Goal: Transaction & Acquisition: Download file/media

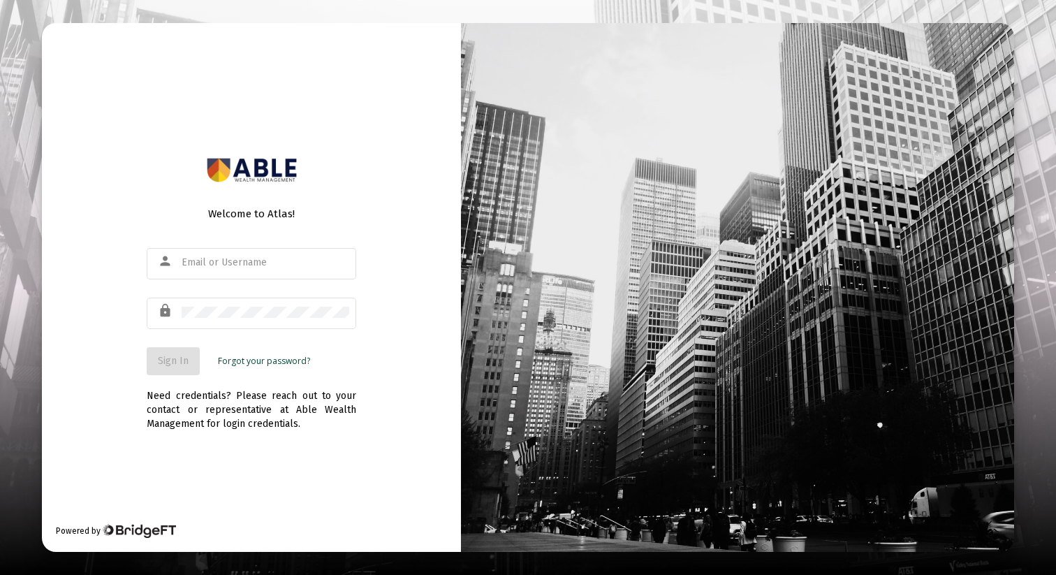
type input "[EMAIL_ADDRESS][DOMAIN_NAME]"
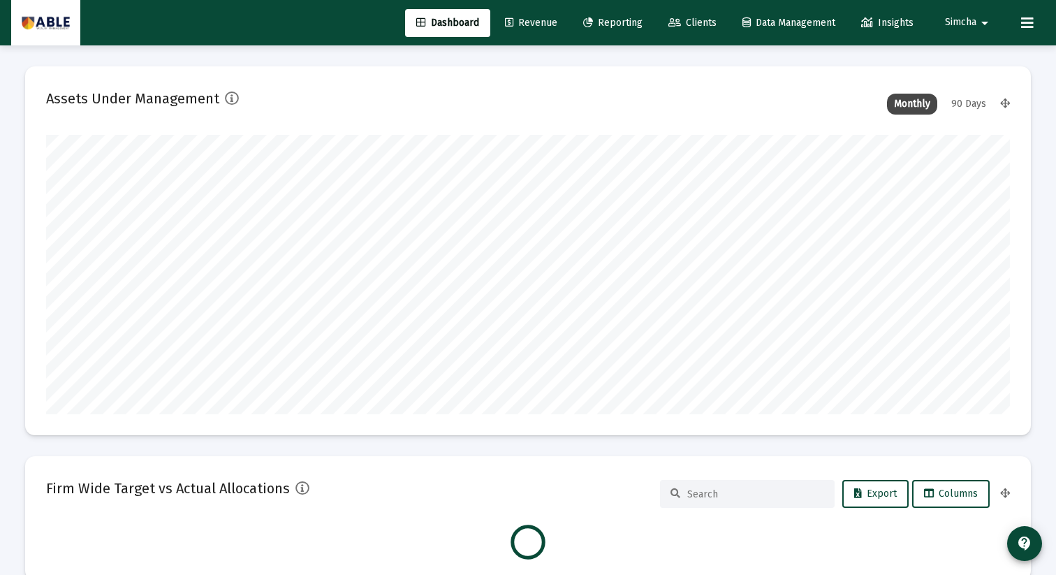
scroll to position [279, 519]
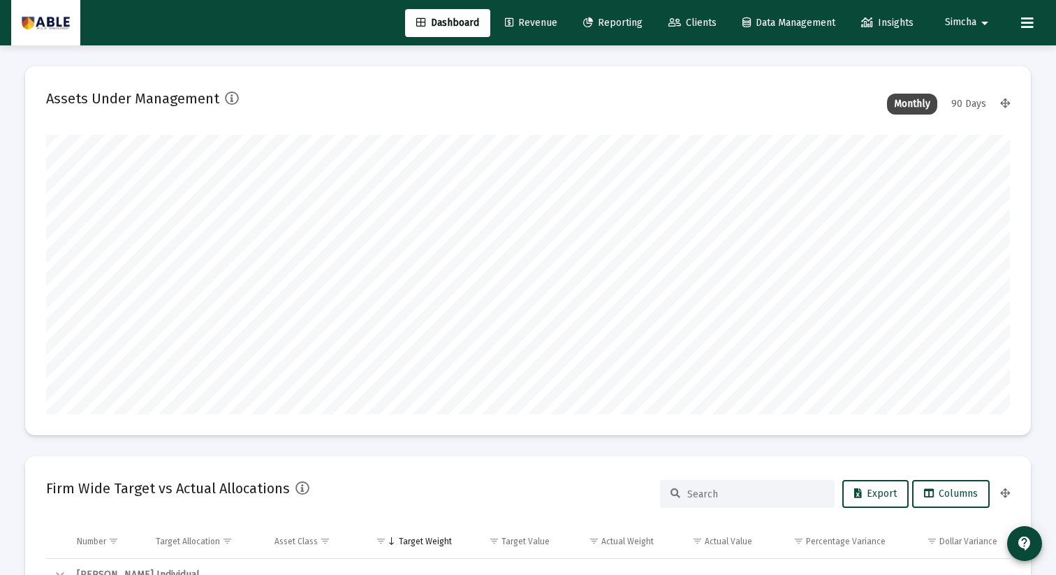
type input "[DATE]"
click at [958, 27] on span "Simcha" at bounding box center [960, 23] width 31 height 12
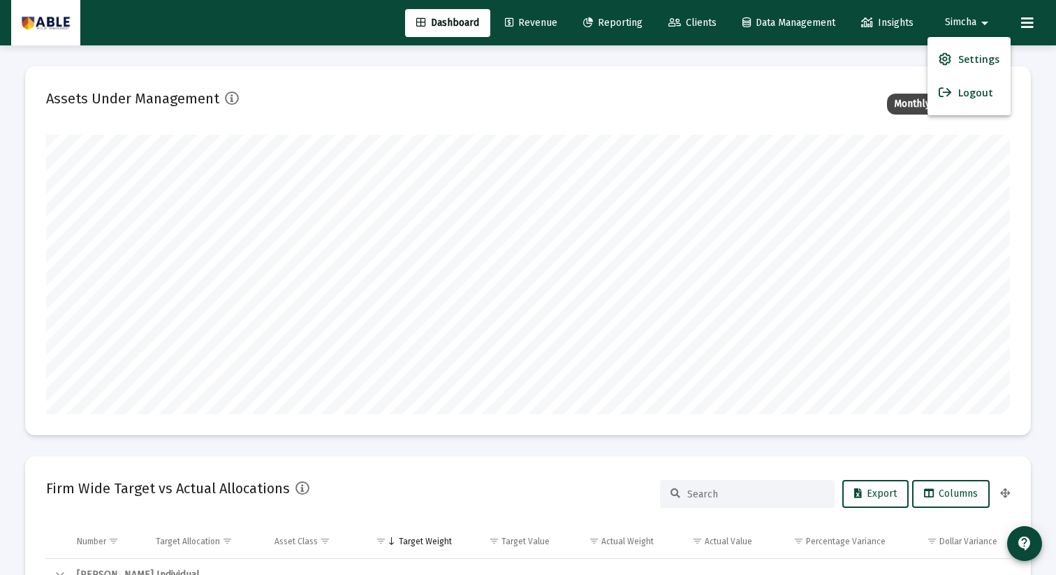
click at [695, 22] on div at bounding box center [528, 287] width 1056 height 575
click at [695, 22] on span "Clients" at bounding box center [693, 23] width 48 height 12
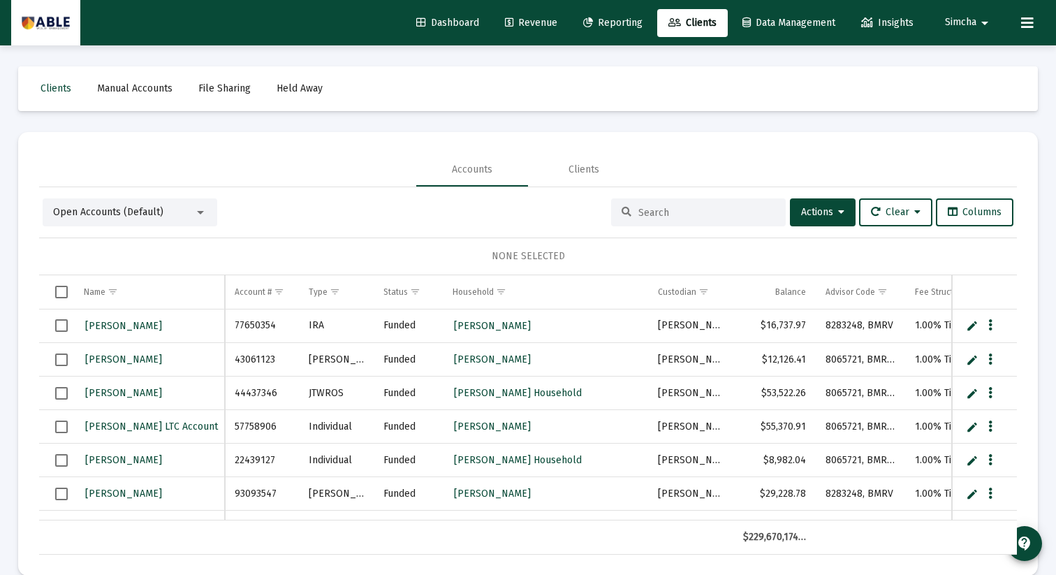
click at [679, 214] on input at bounding box center [707, 213] width 137 height 12
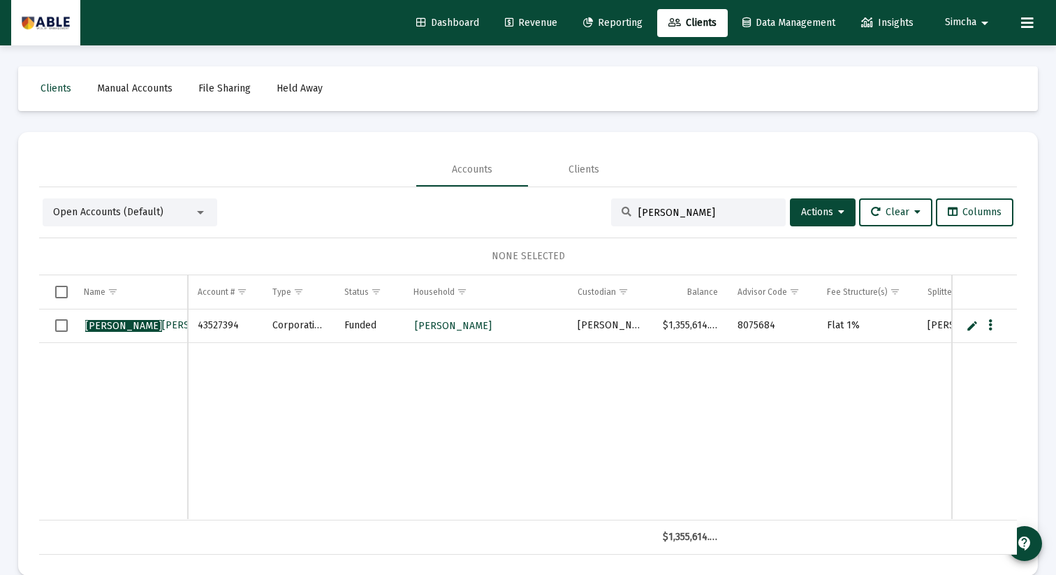
type input "[PERSON_NAME]"
click at [156, 321] on span "[PERSON_NAME] Inc" at bounding box center [170, 325] width 170 height 12
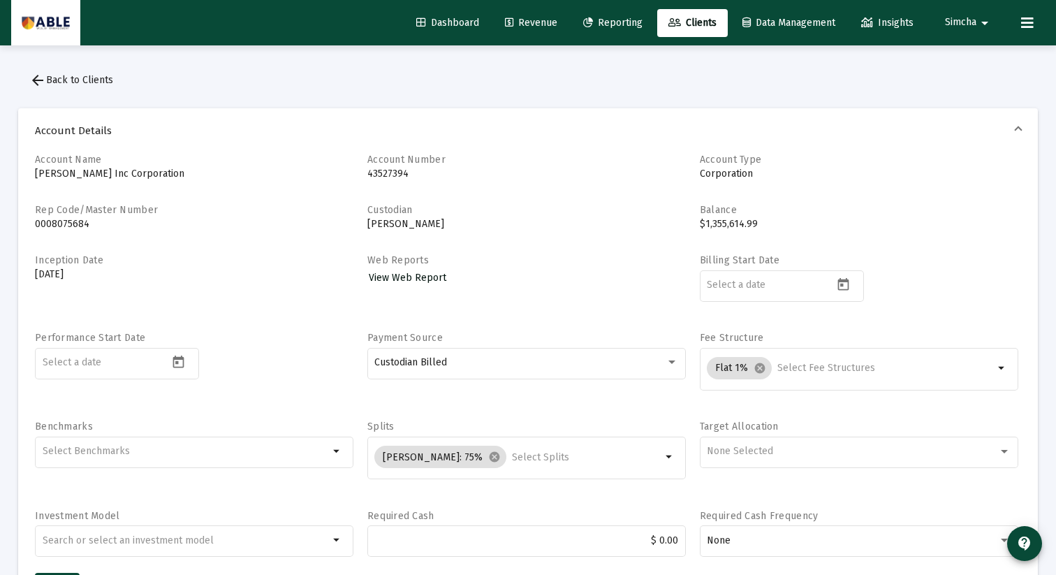
click at [397, 282] on span "View Web Report" at bounding box center [408, 278] width 78 height 12
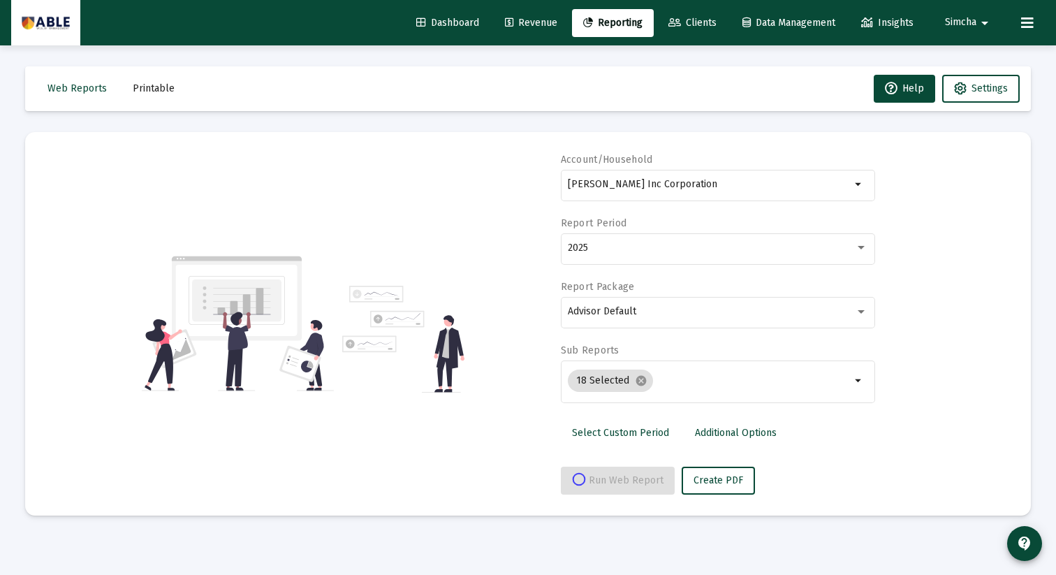
select select "View all"
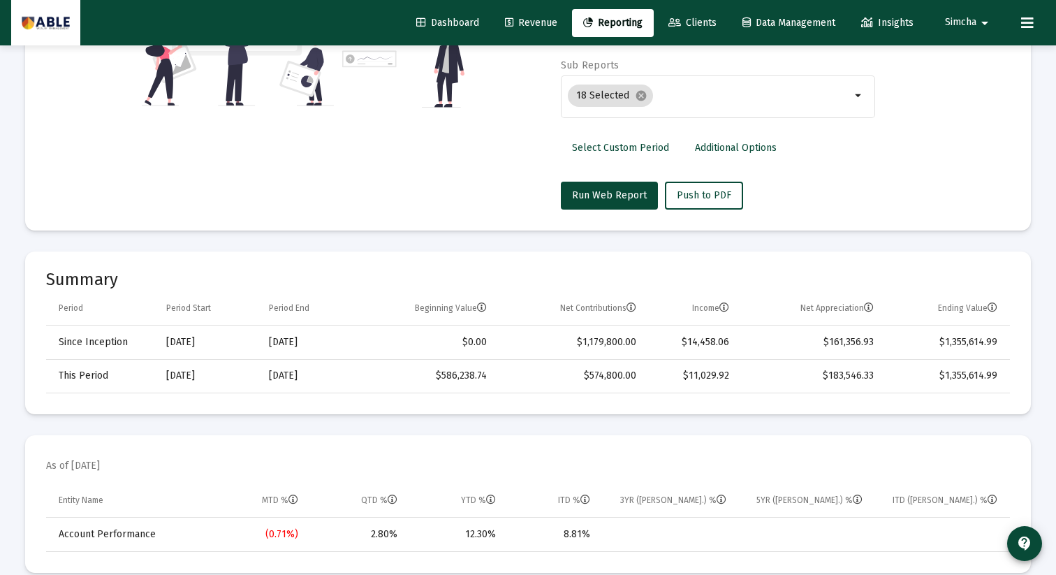
scroll to position [270, 0]
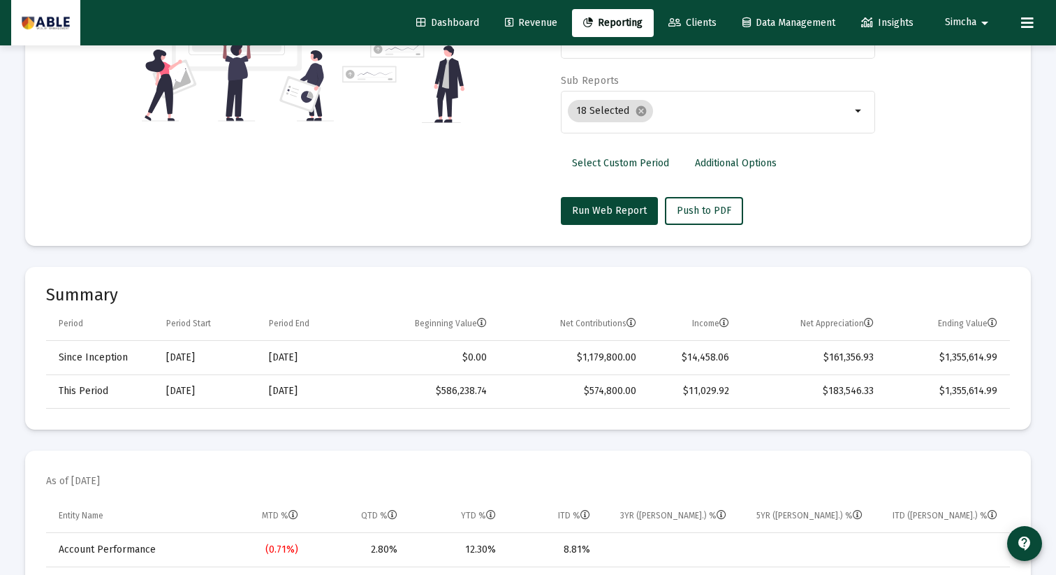
click at [616, 170] on link "Select Custom Period" at bounding box center [620, 164] width 119 height 28
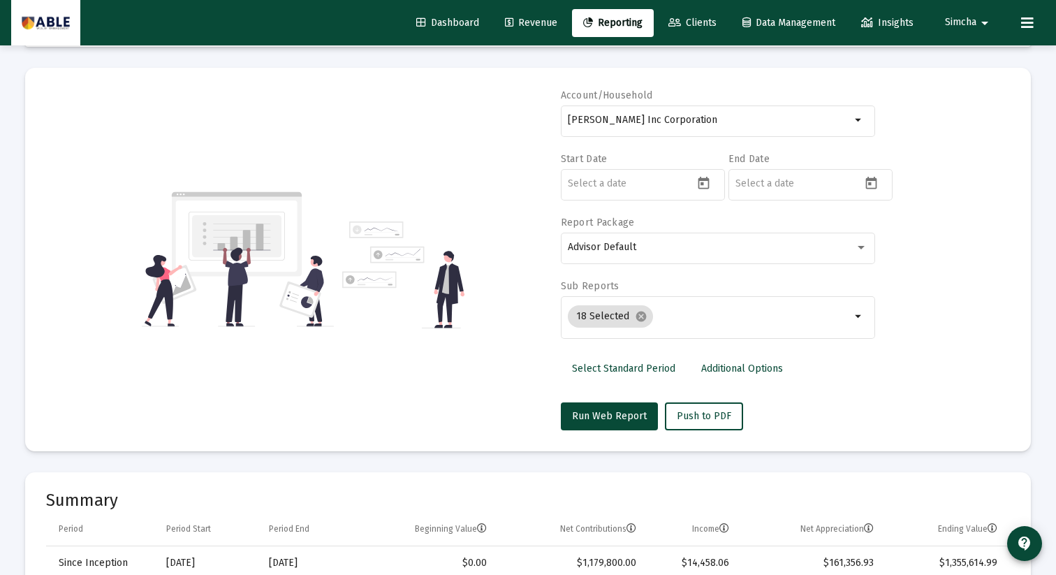
scroll to position [60, 0]
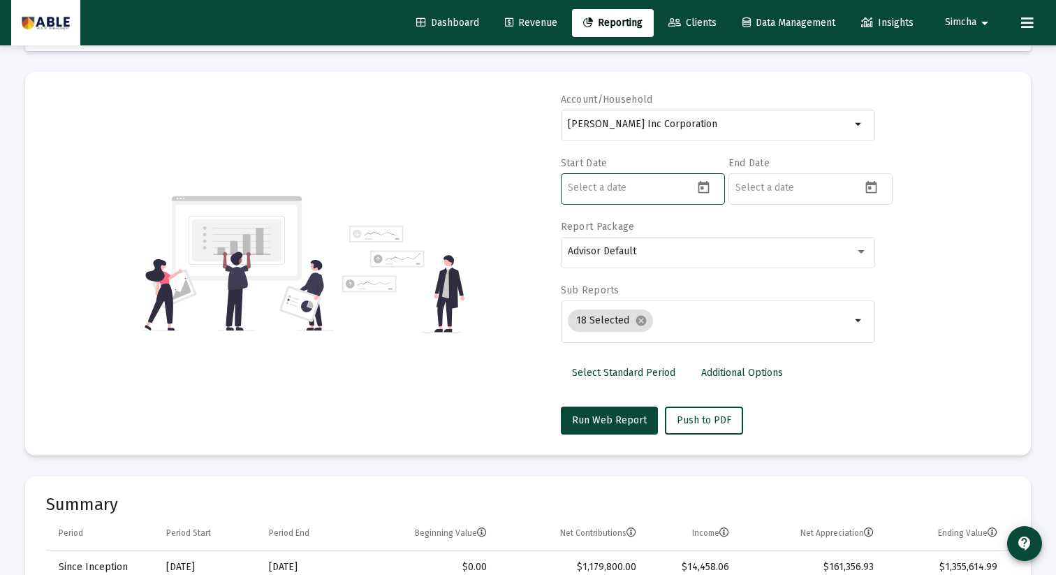
click at [588, 184] on input at bounding box center [631, 187] width 126 height 11
click at [706, 189] on icon "Open calendar" at bounding box center [704, 187] width 15 height 15
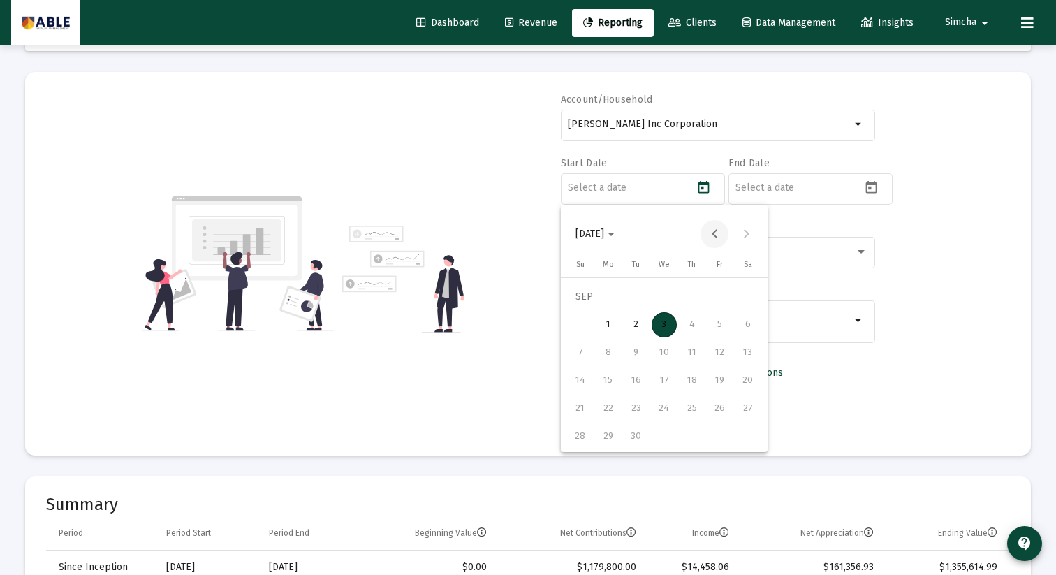
click at [714, 228] on button "Previous month" at bounding box center [715, 234] width 28 height 28
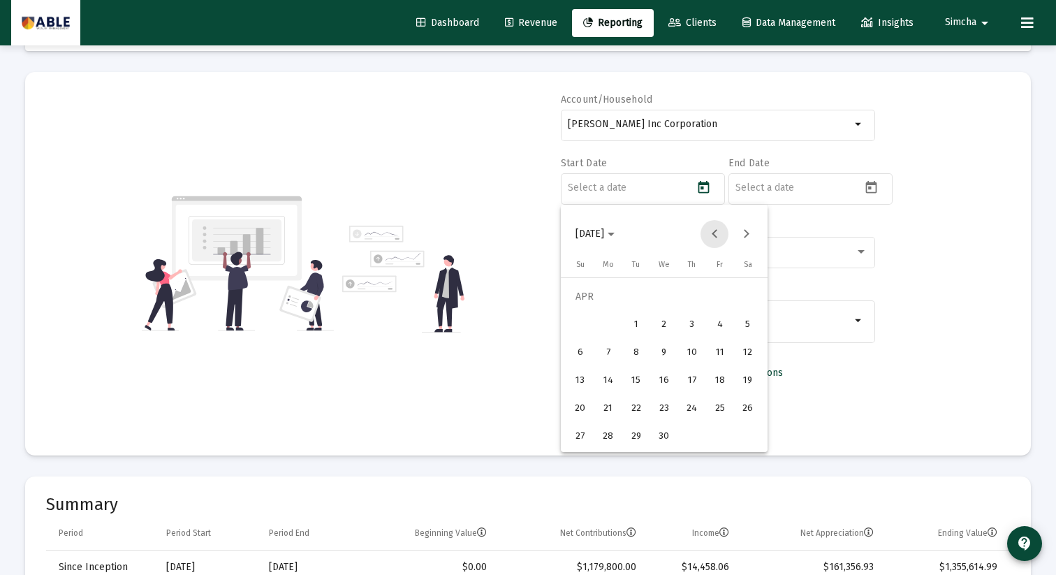
click at [714, 228] on button "Previous month" at bounding box center [715, 234] width 28 height 28
click at [574, 316] on div "1" at bounding box center [580, 324] width 25 height 25
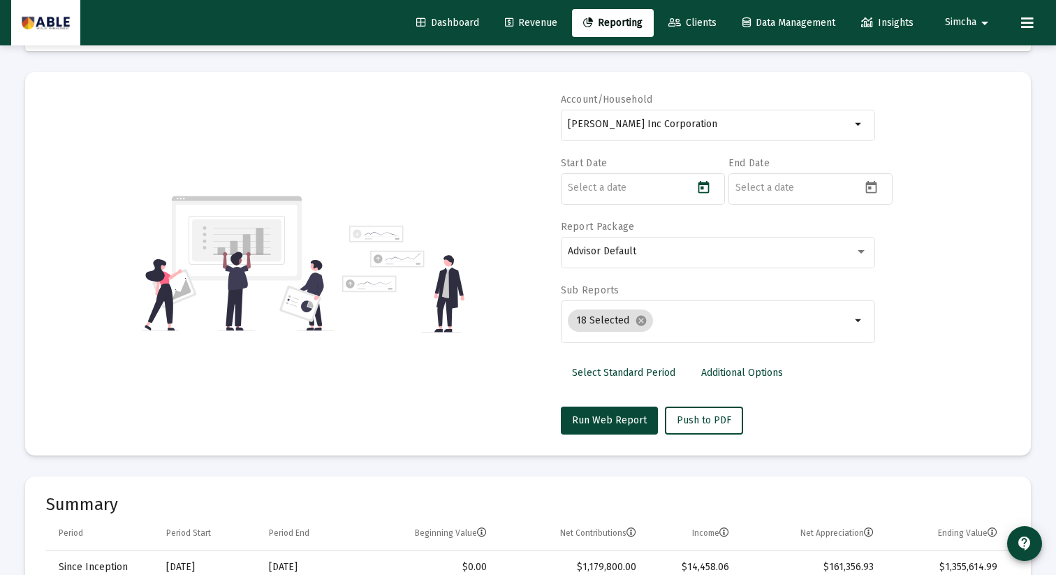
type input "[DATE]"
click at [871, 193] on icon "Open calendar" at bounding box center [871, 187] width 11 height 13
click at [806, 328] on div "2" at bounding box center [804, 324] width 25 height 25
type input "[DATE]"
click at [616, 418] on span "Run Web Report" at bounding box center [609, 420] width 75 height 12
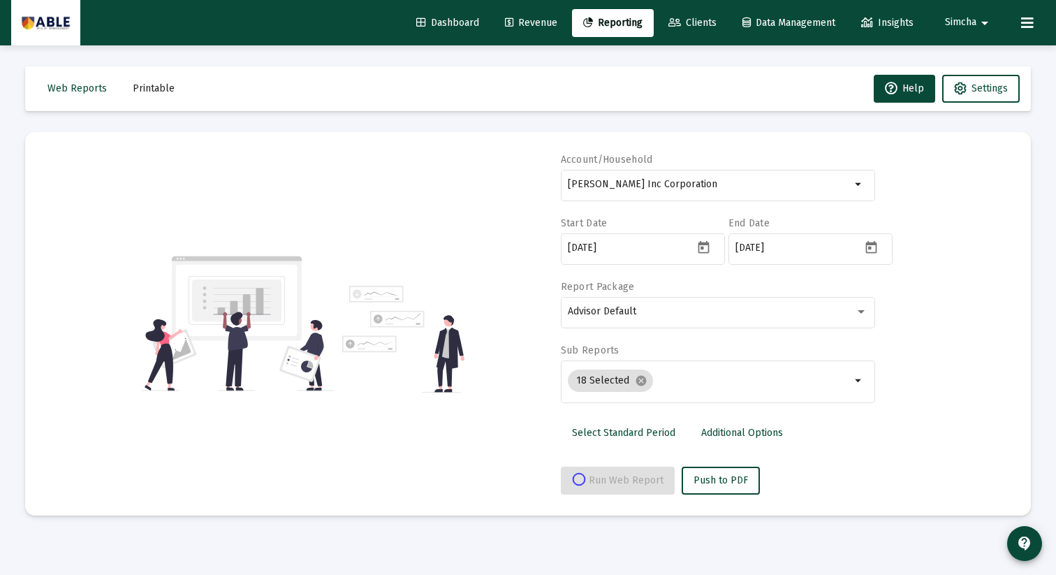
scroll to position [0, 0]
select select "View all"
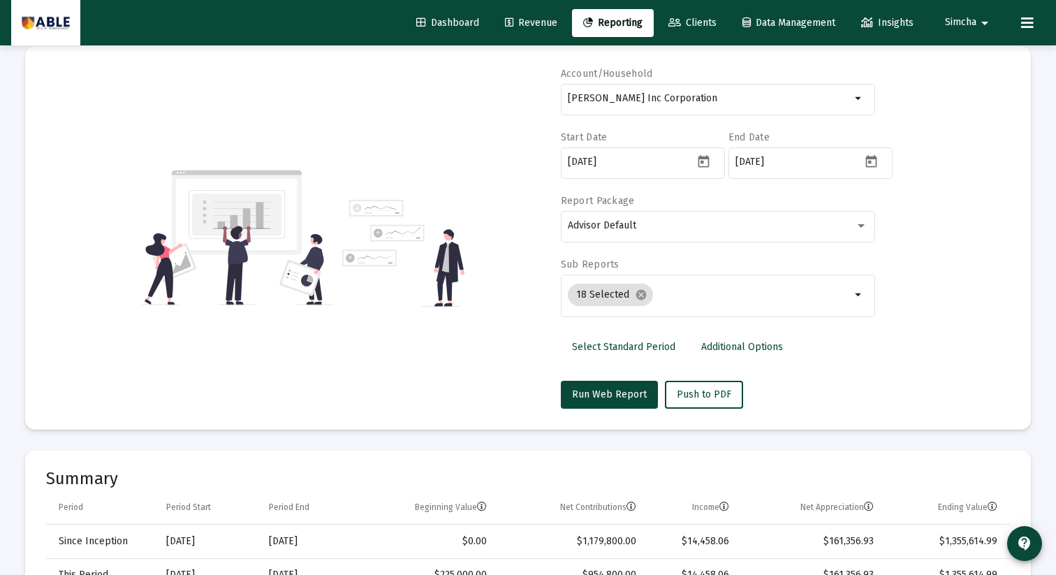
scroll to position [84, 0]
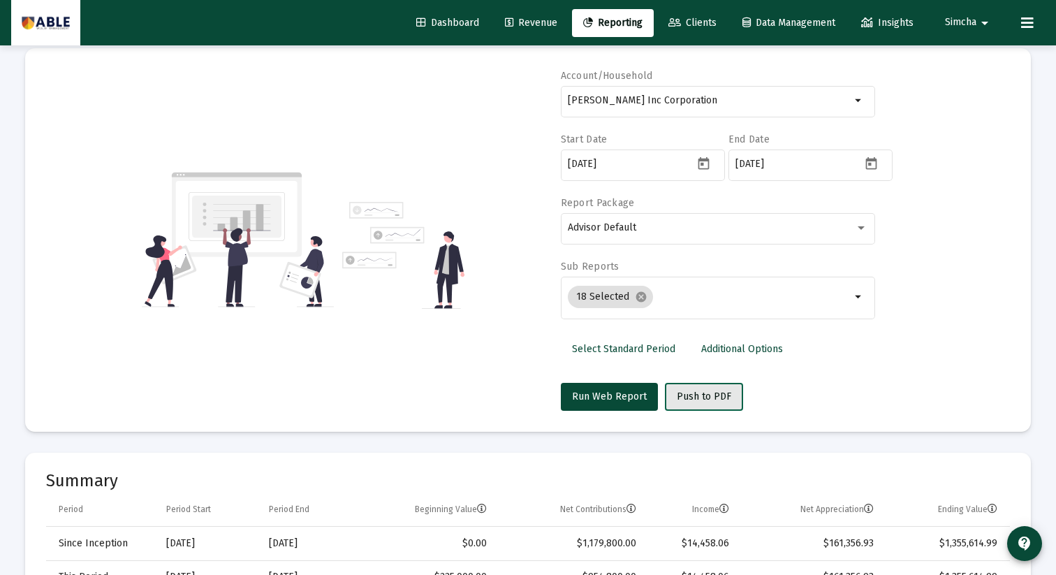
click at [702, 398] on span "Push to PDF" at bounding box center [704, 397] width 54 height 12
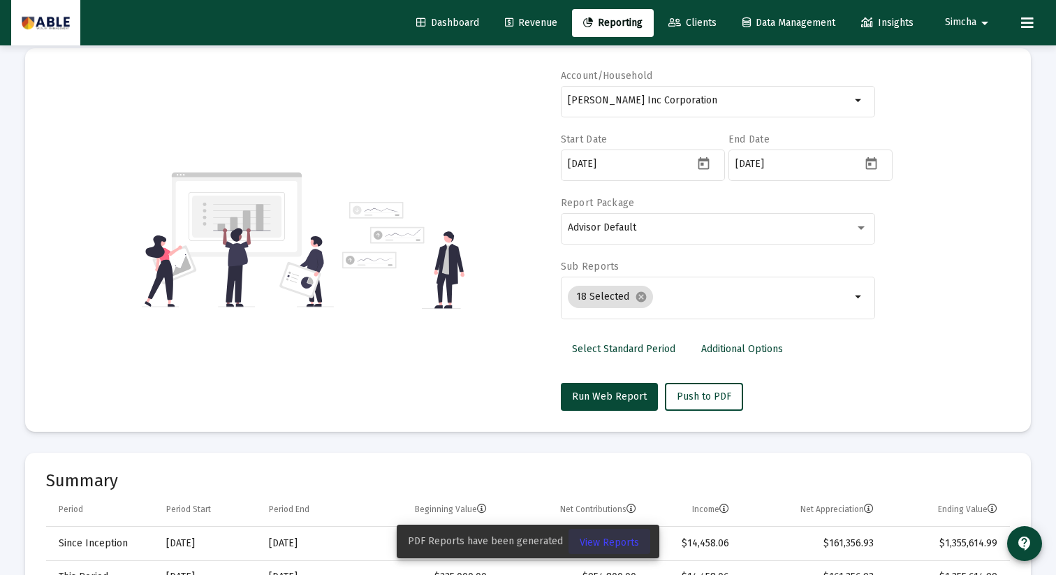
click at [618, 543] on span "View Reports" at bounding box center [609, 543] width 59 height 12
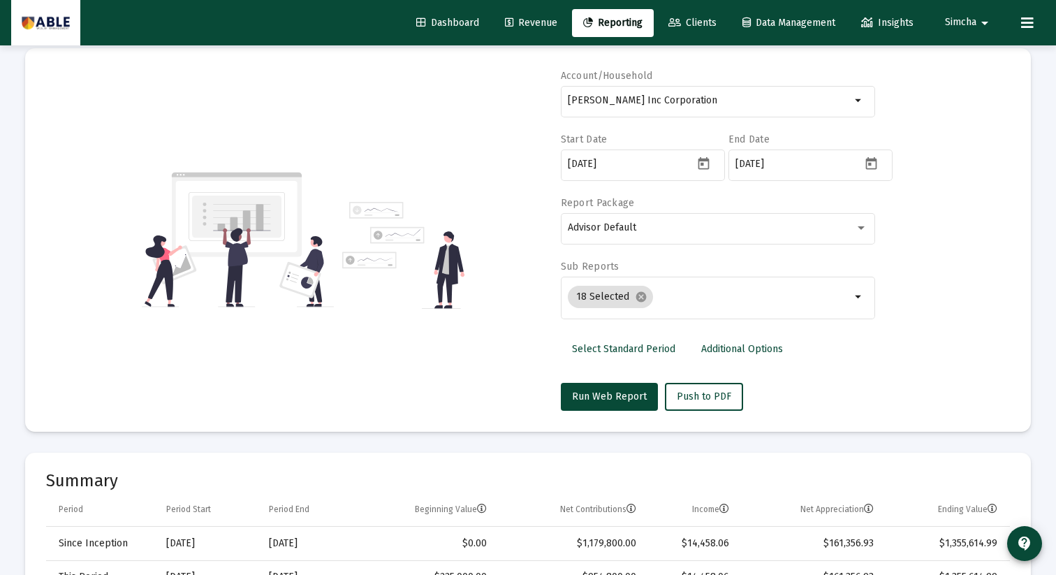
scroll to position [45, 0]
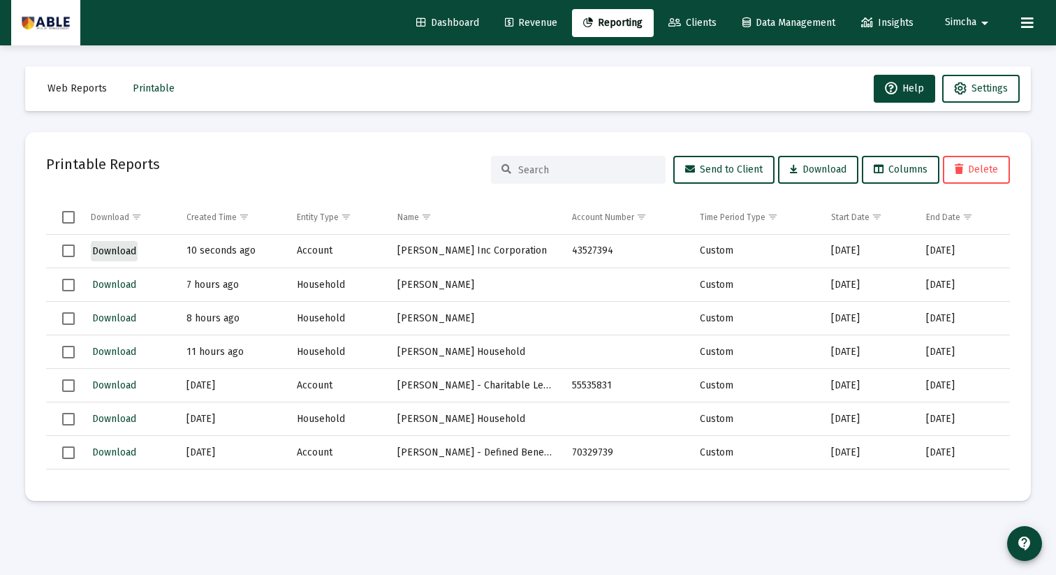
click at [108, 250] on span "Download" at bounding box center [114, 251] width 44 height 12
click at [51, 27] on img at bounding box center [46, 23] width 48 height 28
